Goal: Book appointment/travel/reservation

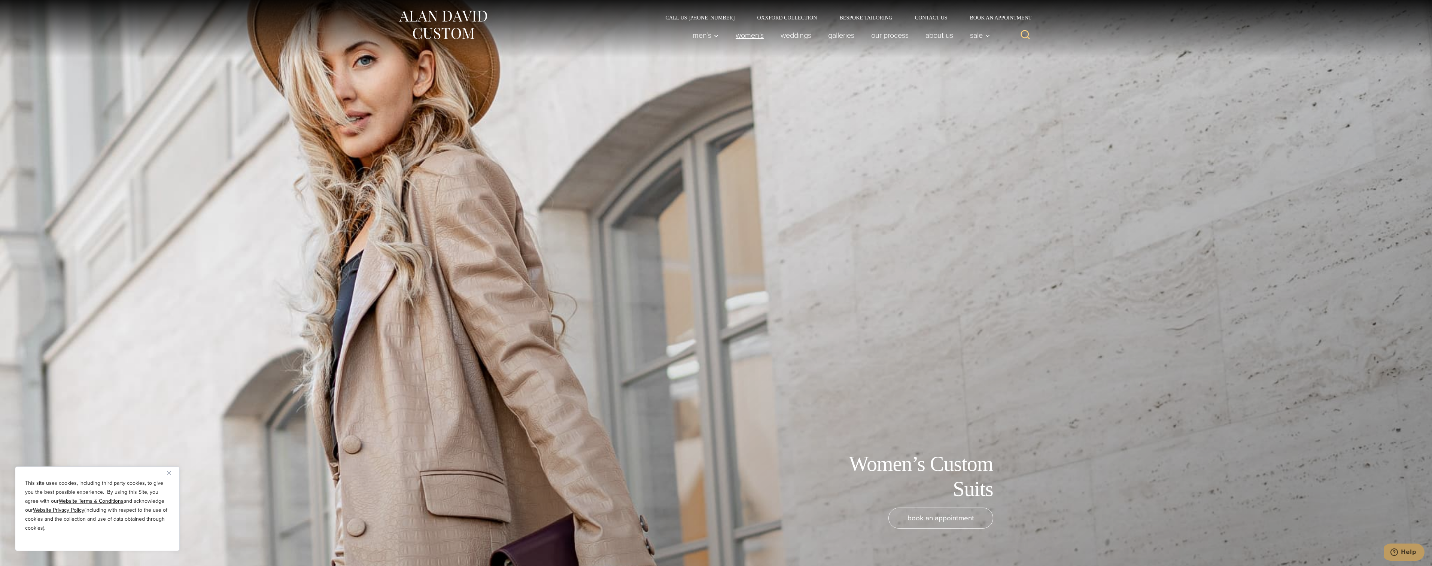
click at [748, 33] on link "Women’s" at bounding box center [749, 35] width 45 height 15
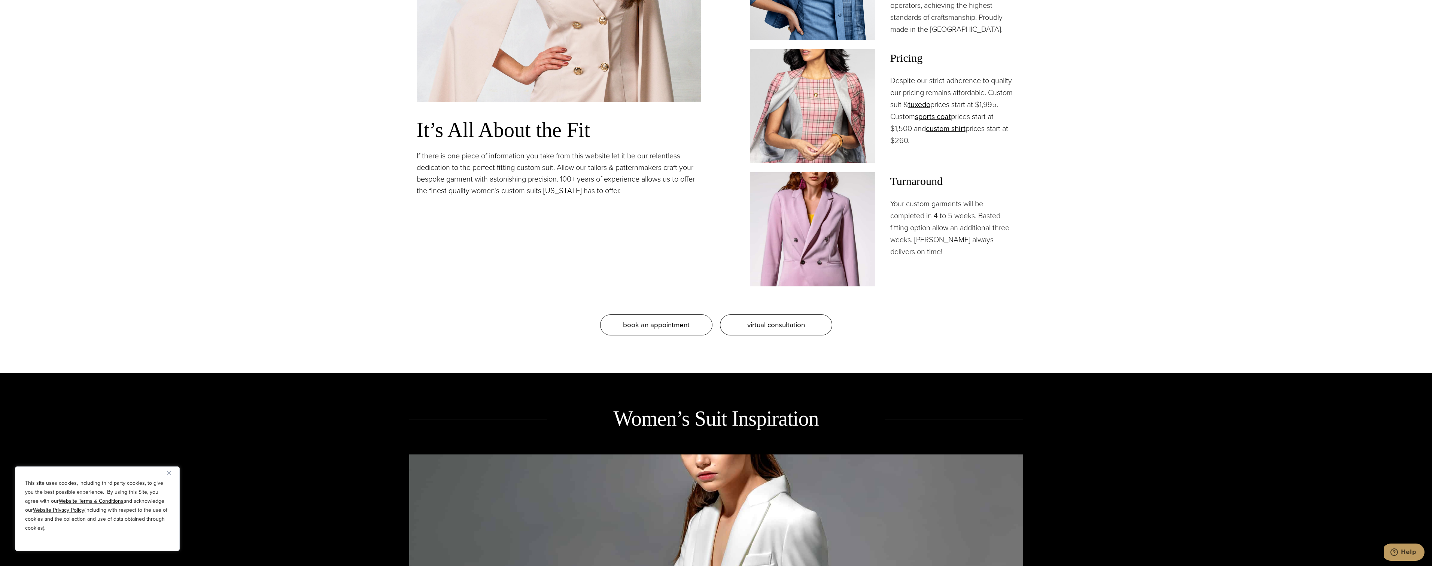
scroll to position [935, 0]
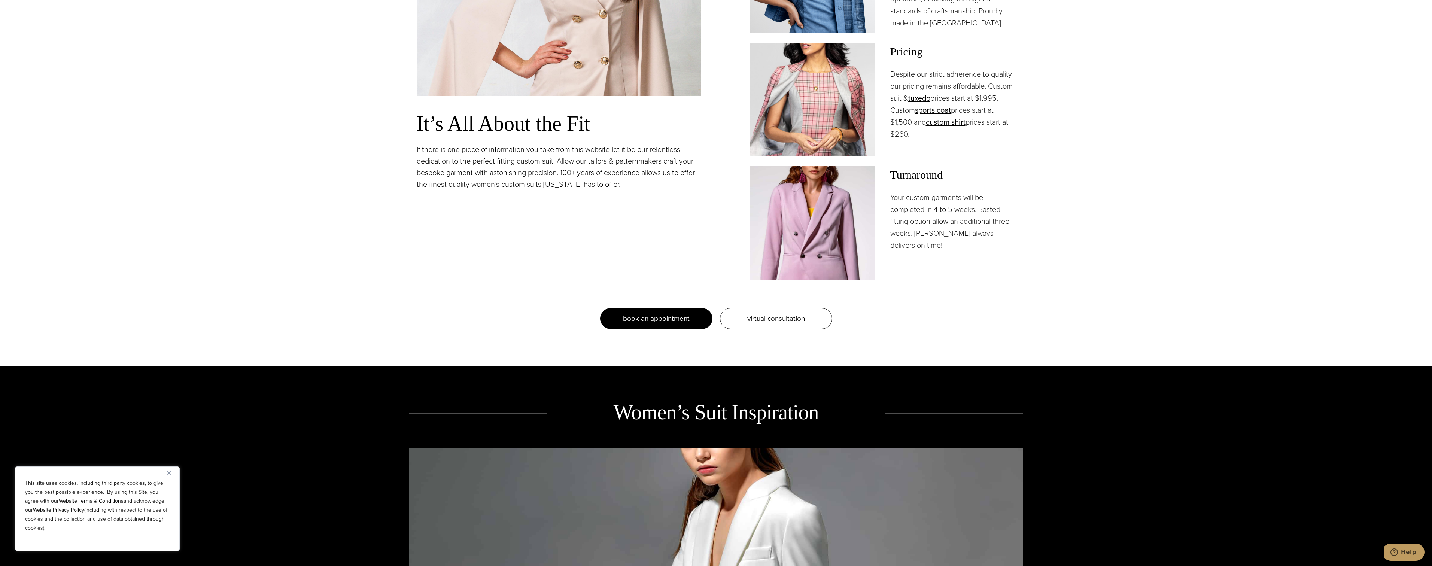
click at [668, 313] on span "book an appointment" at bounding box center [656, 318] width 67 height 11
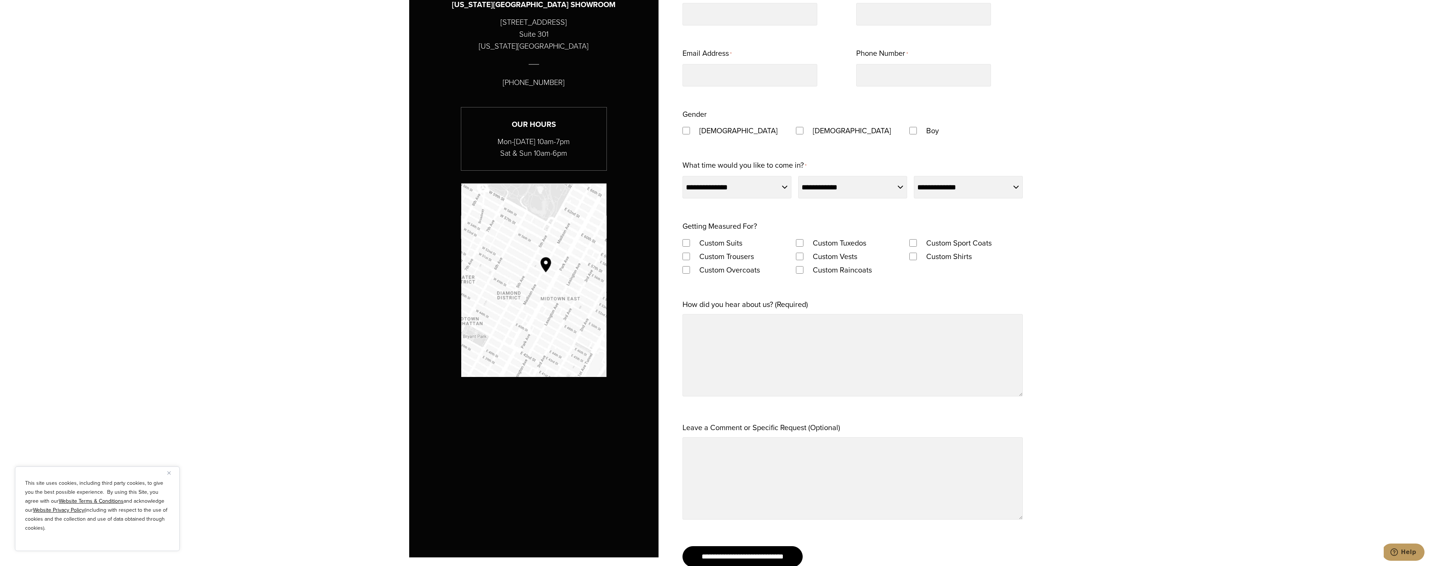
scroll to position [688, 0]
